Goal: Find specific page/section: Find specific page/section

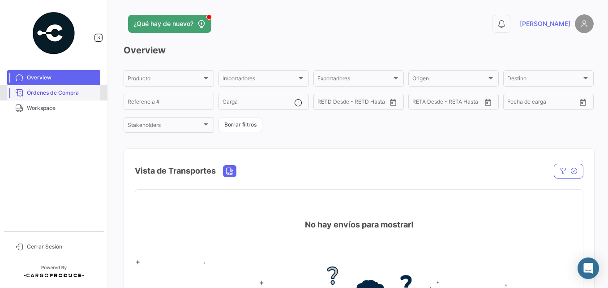
click at [73, 94] on span "Órdenes de Compra" at bounding box center [62, 93] width 70 height 8
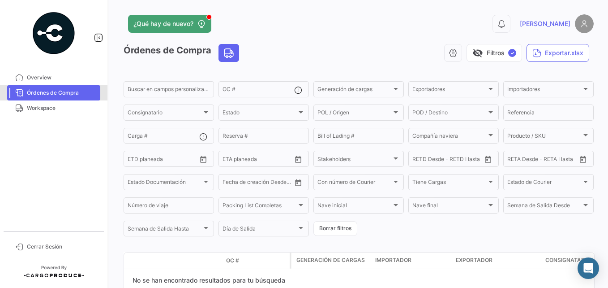
click at [70, 90] on span "Órdenes de Compra" at bounding box center [62, 93] width 70 height 8
click at [178, 14] on div "¿Qué hay de nuevo? 0 [PERSON_NAME]" at bounding box center [359, 23] width 470 height 19
click at [178, 21] on span "¿Qué hay de nuevo?" at bounding box center [163, 23] width 60 height 9
click at [212, 17] on div "¿Qué hay de nuevo?" at bounding box center [253, 24] width 259 height 18
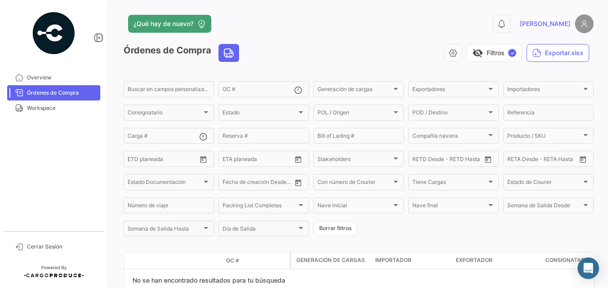
click at [212, 17] on div "¿Qué hay de nuevo?" at bounding box center [253, 24] width 259 height 18
drag, startPoint x: 212, startPoint y: 17, endPoint x: 194, endPoint y: 22, distance: 19.1
click at [194, 22] on span "¿Qué hay de nuevo?" at bounding box center [163, 23] width 60 height 9
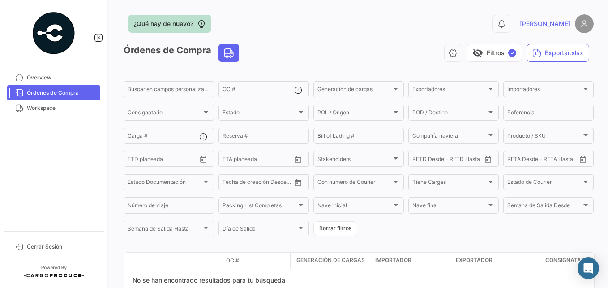
drag, startPoint x: 194, startPoint y: 22, endPoint x: 533, endPoint y: 22, distance: 339.6
click at [506, 22] on icon at bounding box center [501, 23] width 9 height 9
